Goal: Task Accomplishment & Management: Use online tool/utility

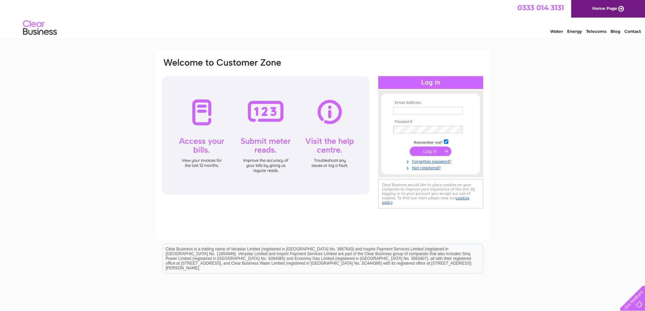
type input "lorna@castlecroft.com"
click at [419, 152] on input "submit" at bounding box center [431, 151] width 42 height 9
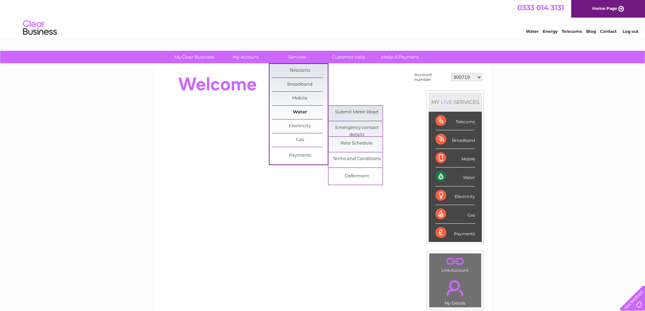
click at [300, 110] on link "Water" at bounding box center [300, 113] width 56 height 14
click at [340, 113] on link "Submit Meter Read" at bounding box center [357, 113] width 56 height 14
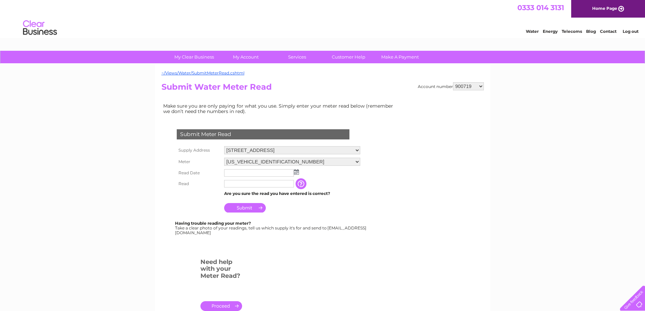
click at [481, 87] on select "900719 900720 900721 900722 900724 907163 917749 919306 921360 928449 931316 93…" at bounding box center [468, 86] width 31 height 8
select select "900722"
click at [453, 82] on select "900719 900720 900721 900722 900724 907163 917749 919306 921360 928449 931316 93…" at bounding box center [468, 86] width 31 height 8
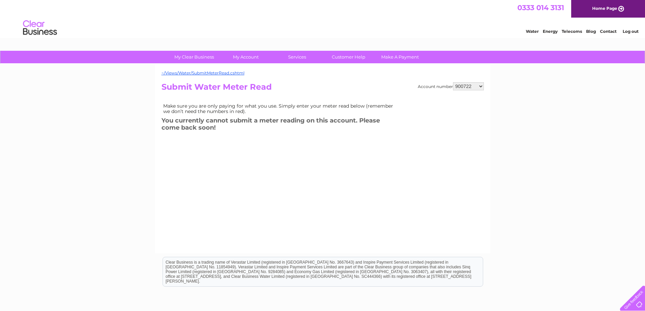
click at [630, 33] on link "Log out" at bounding box center [631, 31] width 16 height 5
